Goal: Information Seeking & Learning: Find specific fact

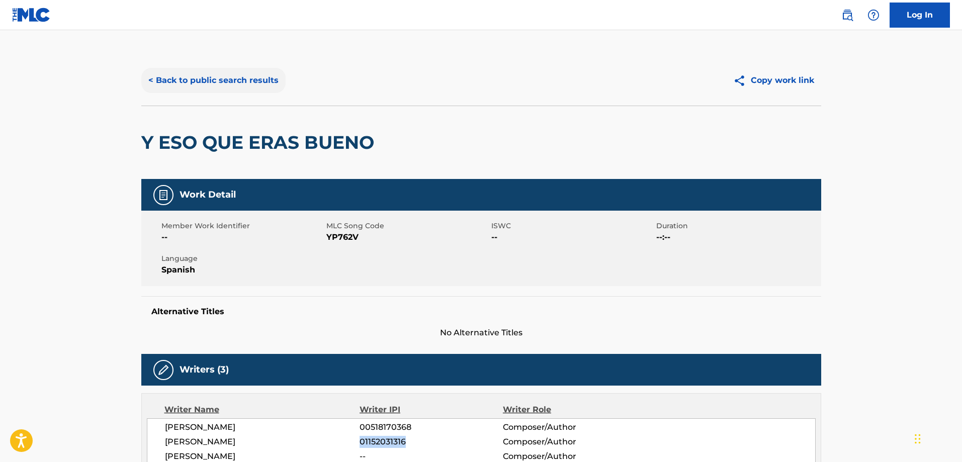
click at [227, 82] on button "< Back to public search results" at bounding box center [213, 80] width 144 height 25
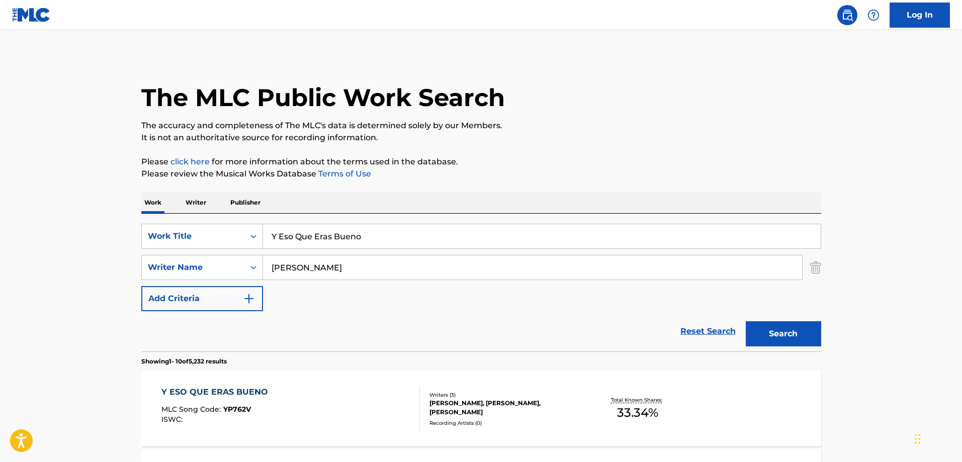
scroll to position [101, 0]
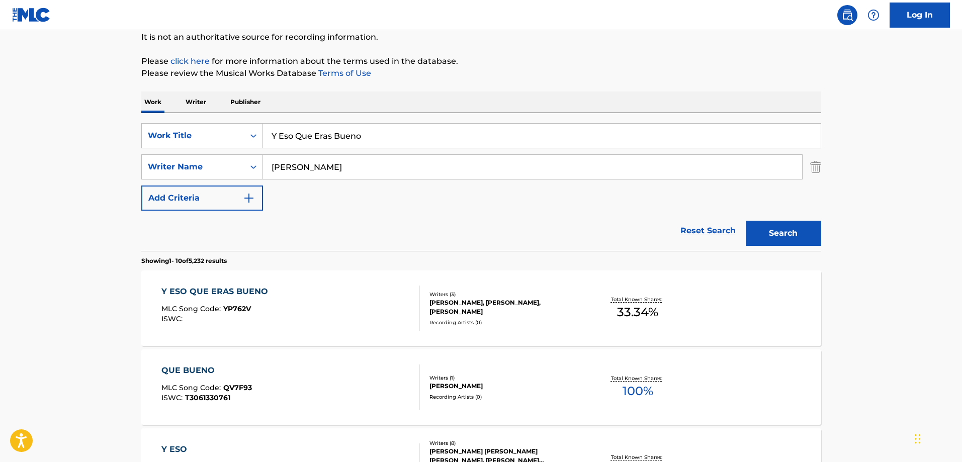
click at [353, 143] on input "Y Eso Que Eras Bueno" at bounding box center [541, 136] width 557 height 24
paste input "Besitos Mojados"
type input "Besitos Mojados"
click at [323, 174] on input "[PERSON_NAME]" at bounding box center [532, 167] width 539 height 24
paste input "[PERSON_NAME]"
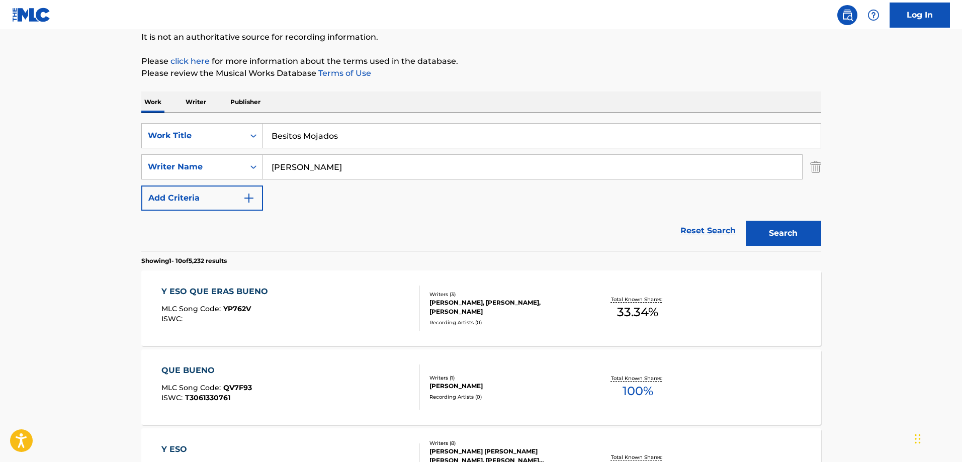
type input "[PERSON_NAME]"
click at [802, 236] on button "Search" at bounding box center [782, 233] width 75 height 25
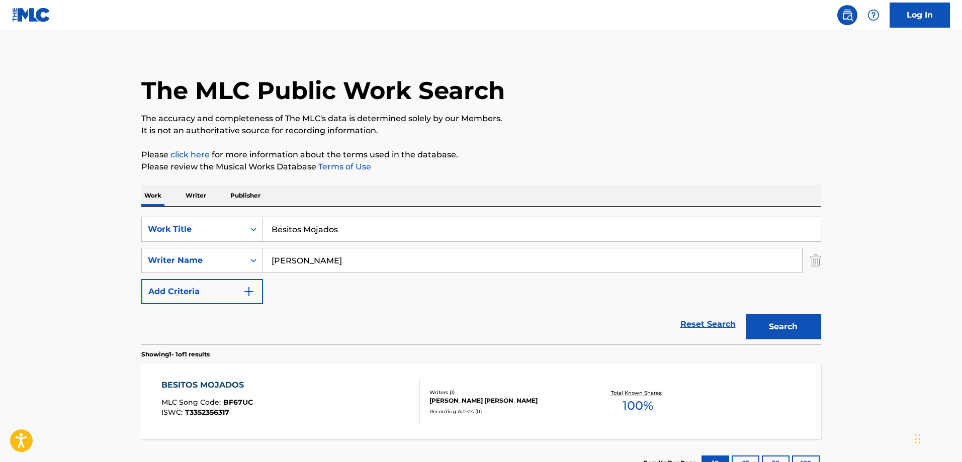
scroll to position [85, 0]
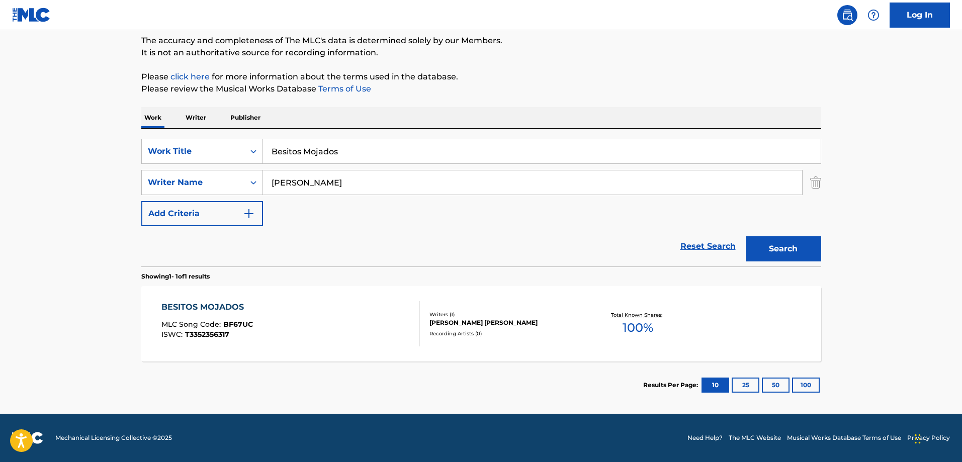
click at [248, 315] on div "BESITOS MOJADOS MLC Song Code : BF67UC ISWC : T3352356317" at bounding box center [206, 323] width 91 height 45
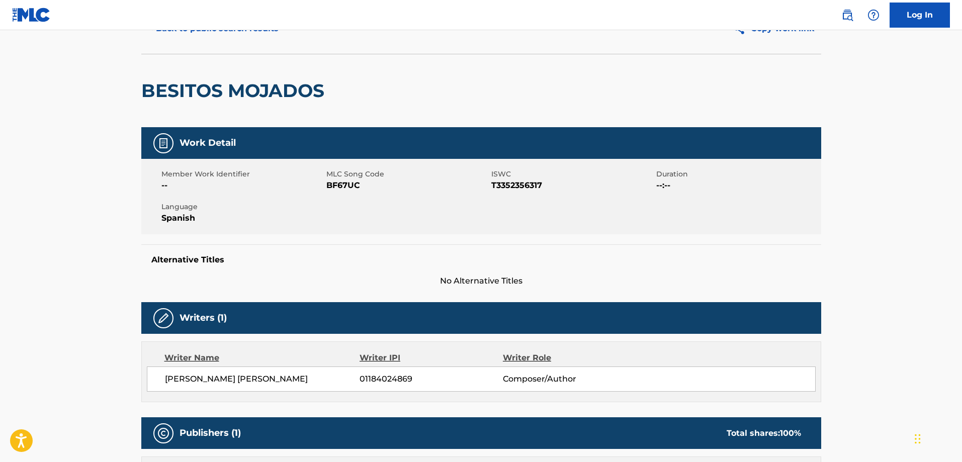
scroll to position [101, 0]
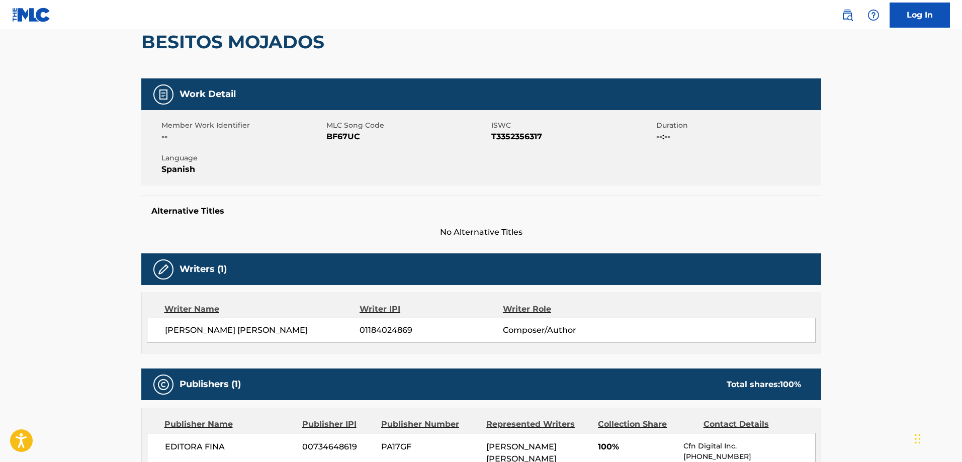
click at [341, 130] on span "MLC Song Code" at bounding box center [407, 125] width 162 height 11
copy span
click at [341, 130] on span "MLC Song Code" at bounding box center [407, 125] width 162 height 11
click at [332, 139] on span "BF67UC" at bounding box center [407, 137] width 162 height 12
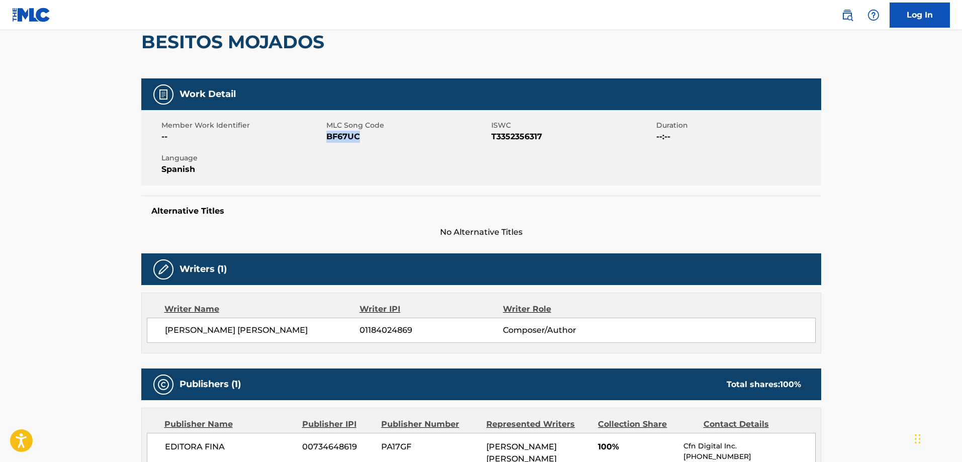
copy span "BF67UC"
click at [518, 135] on span "T3352356317" at bounding box center [572, 137] width 162 height 12
copy span "T3352356317"
click at [518, 135] on span "T3352356317" at bounding box center [572, 137] width 162 height 12
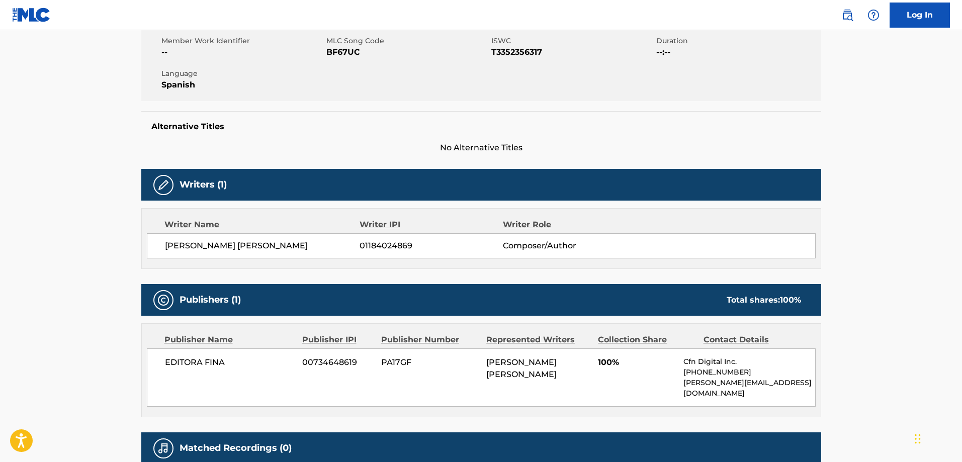
scroll to position [272, 0]
